Goal: Information Seeking & Learning: Understand process/instructions

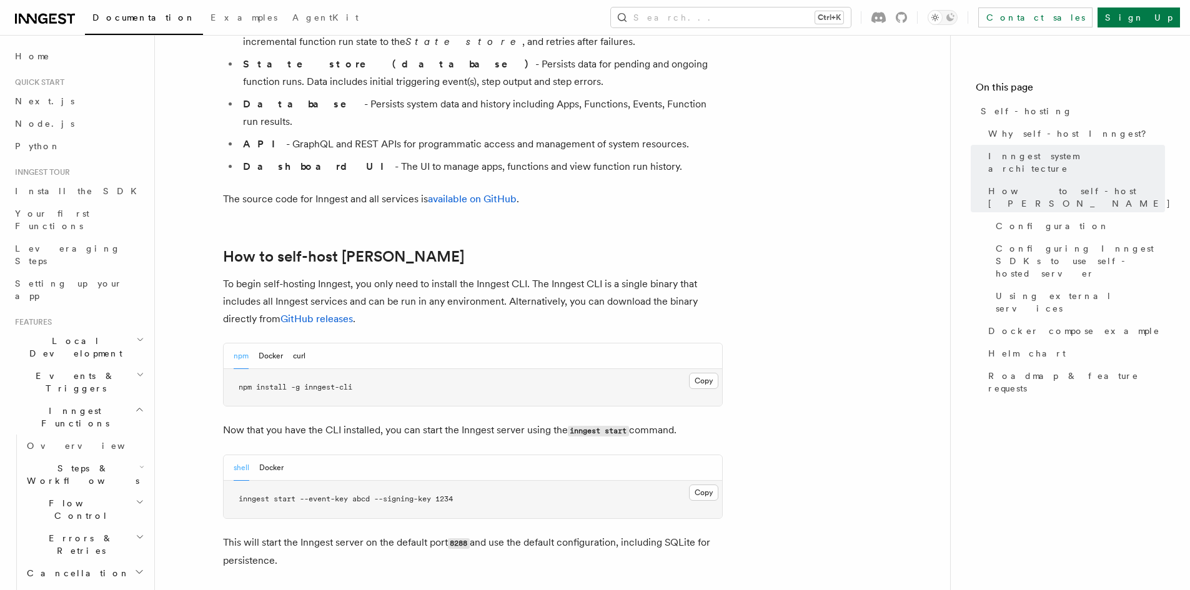
scroll to position [1187, 0]
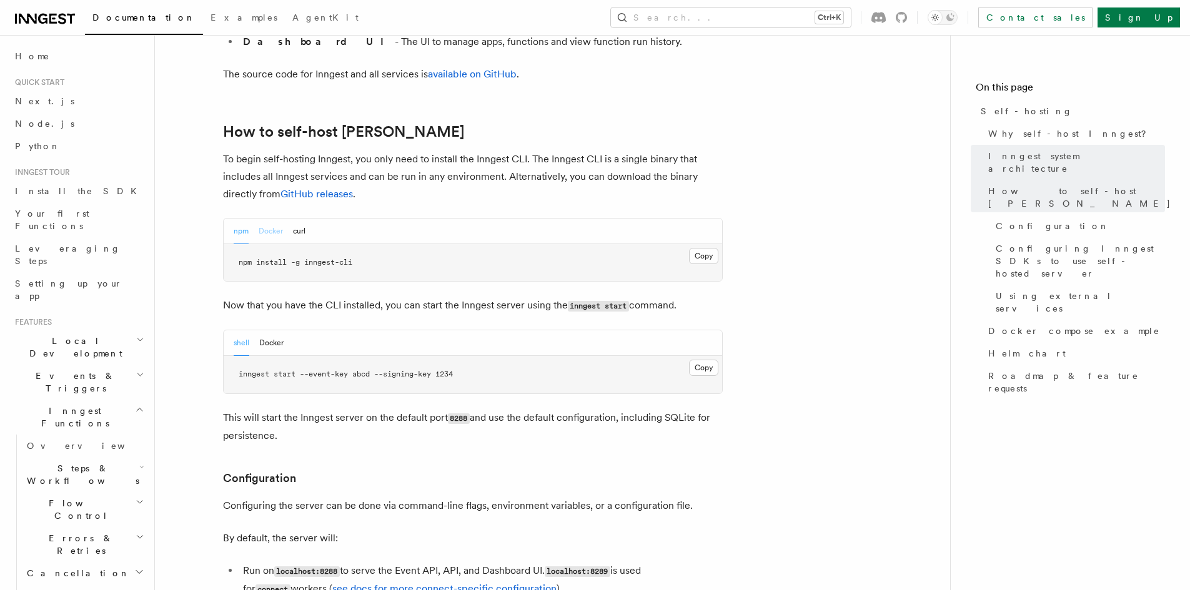
click at [267, 219] on button "Docker" at bounding box center [271, 232] width 24 height 26
click at [242, 219] on button "npm" at bounding box center [241, 232] width 15 height 26
click at [267, 219] on button "Docker" at bounding box center [271, 232] width 24 height 26
click at [296, 219] on button "curl" at bounding box center [299, 232] width 12 height 26
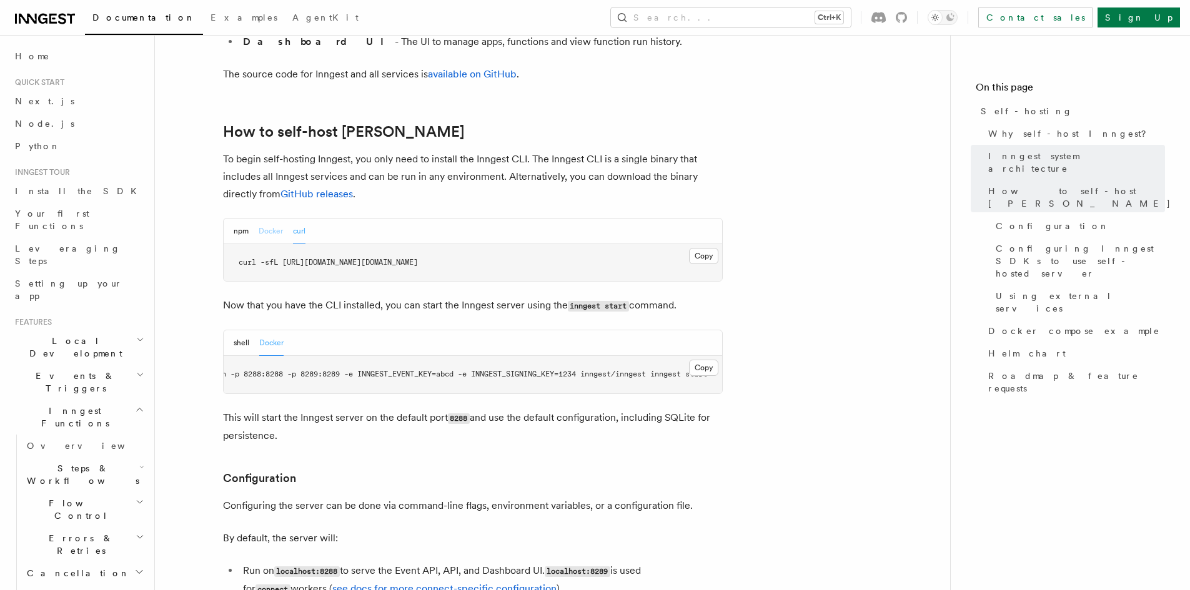
click at [265, 219] on button "Docker" at bounding box center [271, 232] width 24 height 26
click at [703, 248] on button "Copy Copied" at bounding box center [703, 256] width 29 height 16
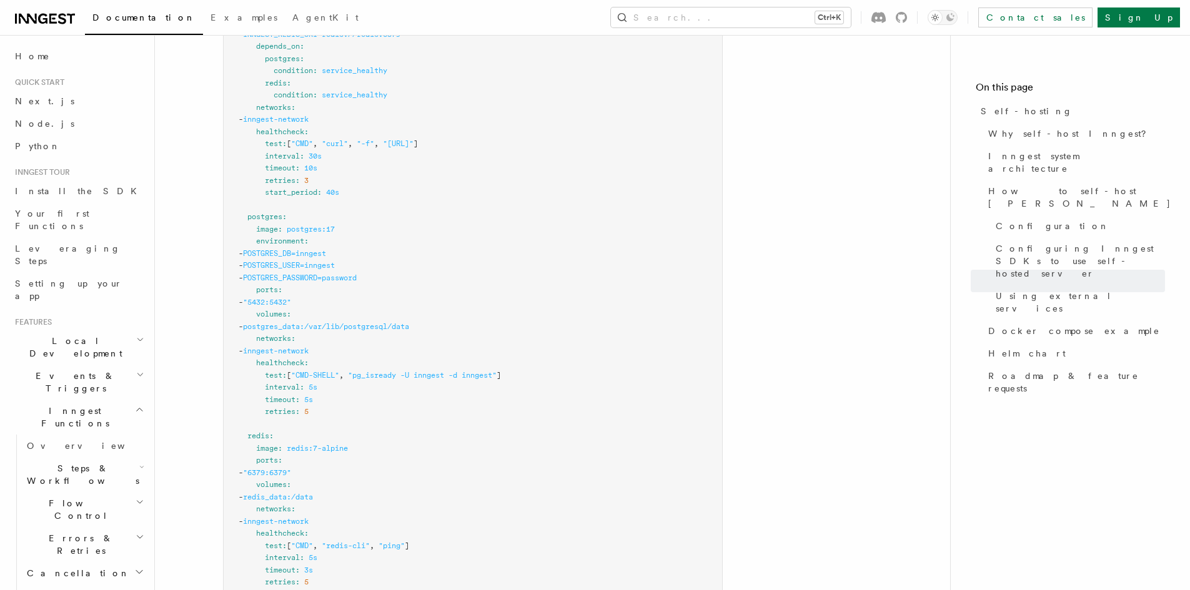
scroll to position [3811, 0]
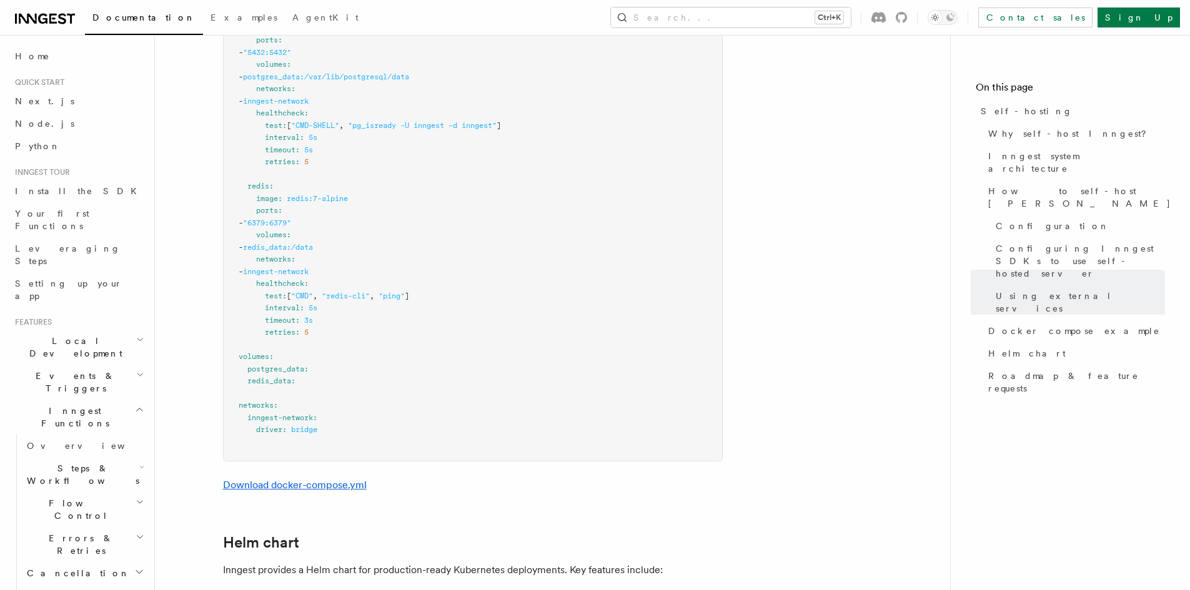
click at [330, 479] on link "Download docker-compose.yml" at bounding box center [295, 485] width 144 height 12
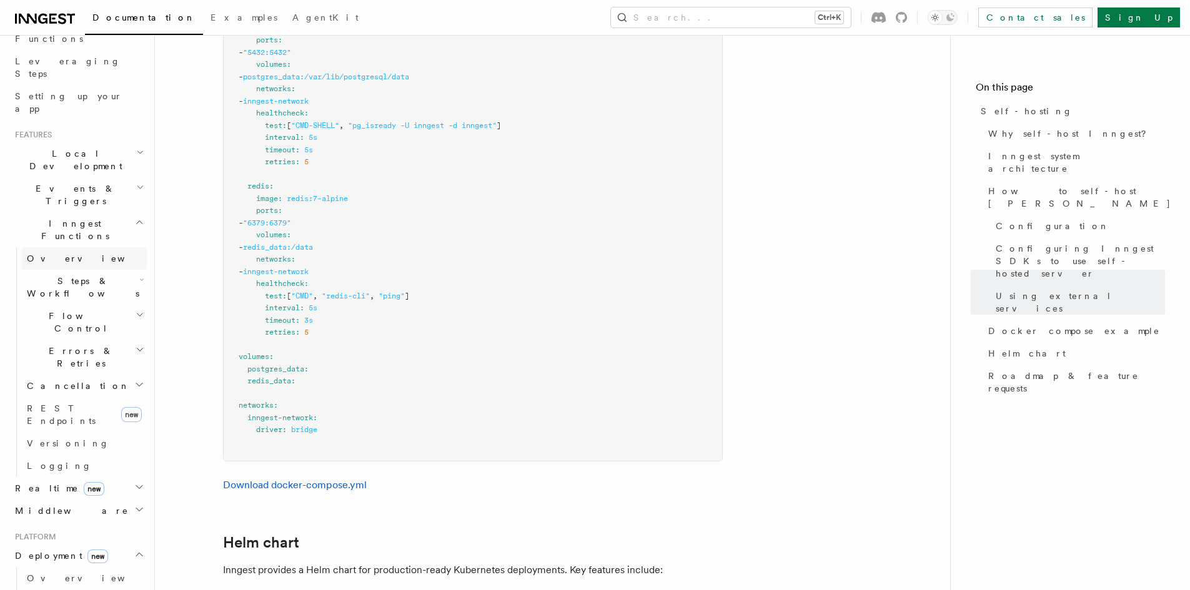
scroll to position [0, 0]
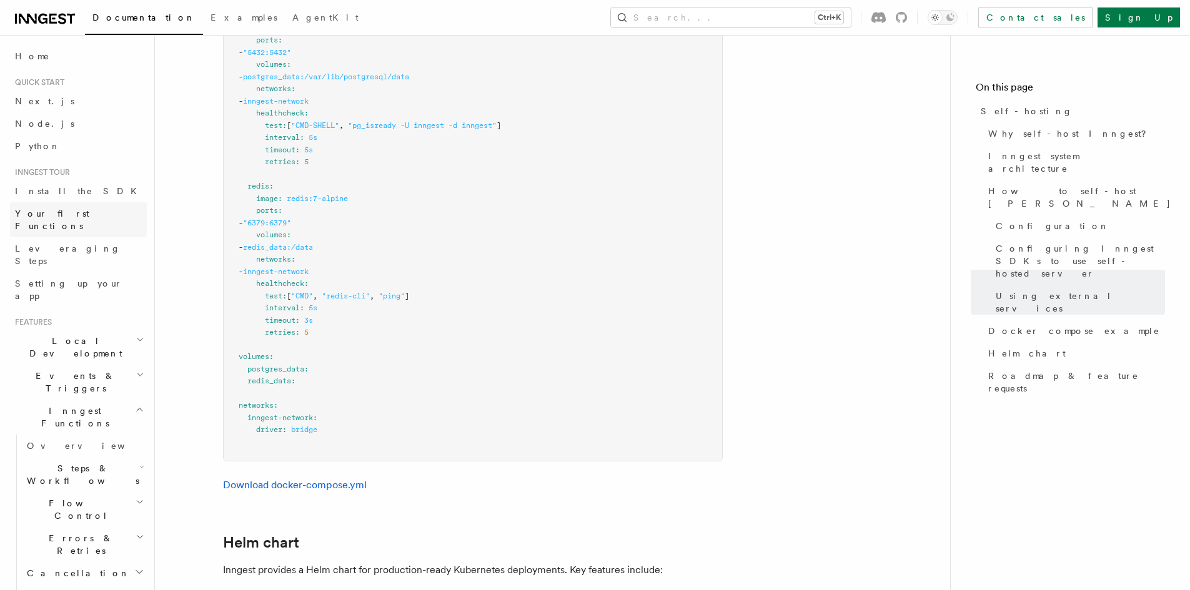
click at [74, 214] on span "Your first Functions" at bounding box center [52, 220] width 74 height 22
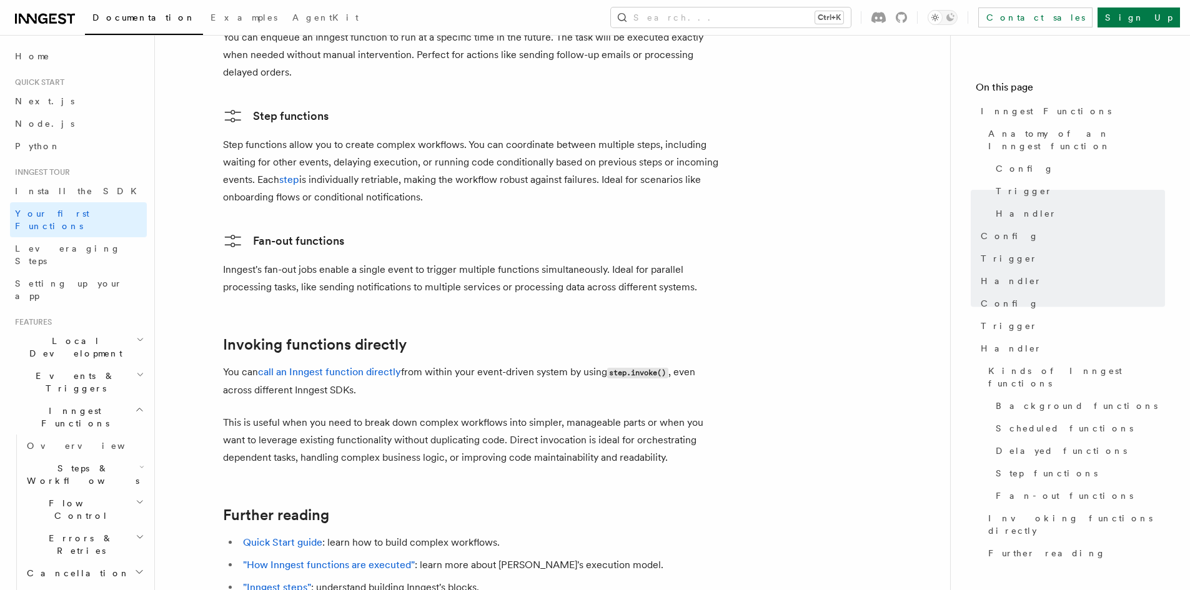
scroll to position [2471, 0]
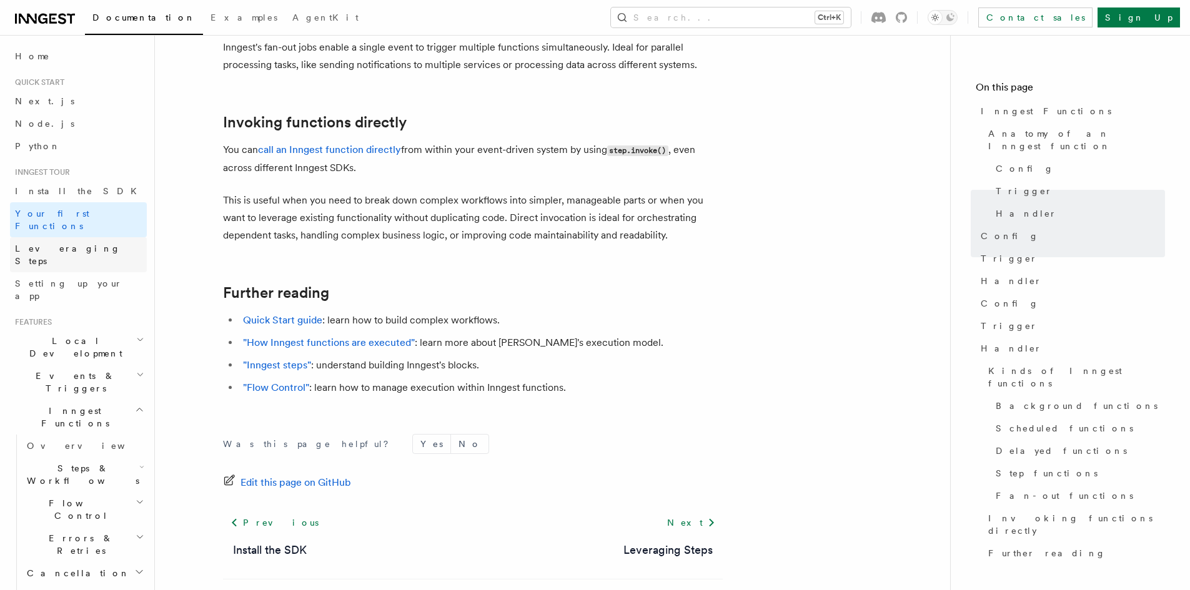
click at [92, 242] on link "Leveraging Steps" at bounding box center [78, 254] width 137 height 35
